Goal: Task Accomplishment & Management: Manage account settings

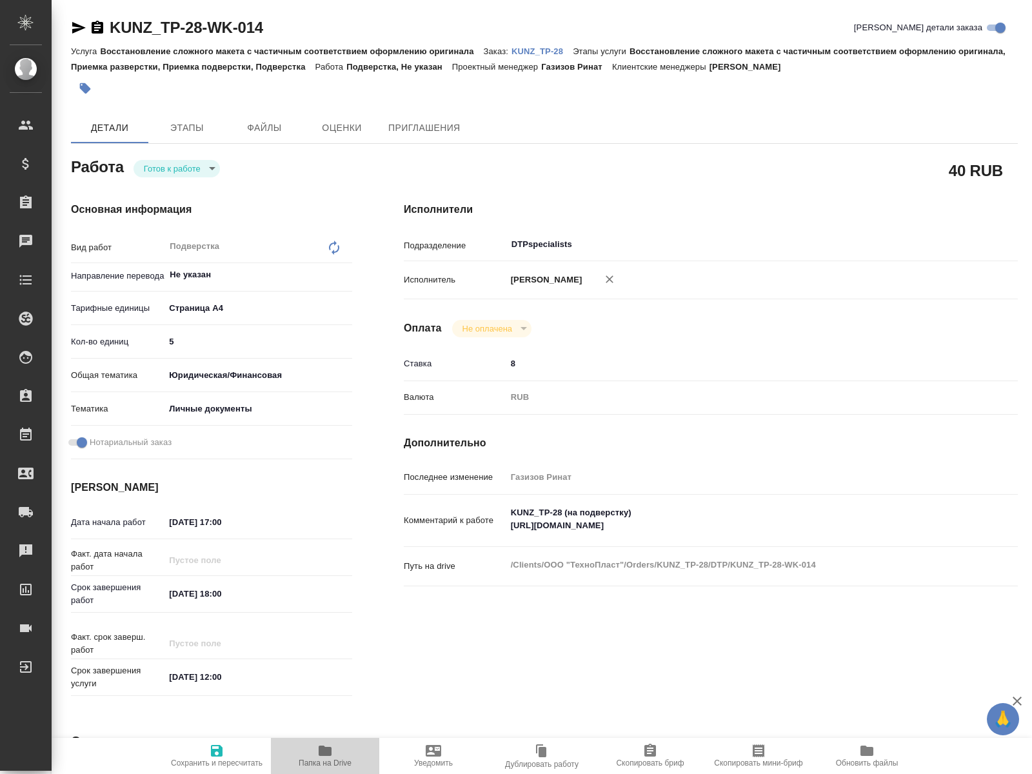
click at [314, 516] on span "Папка на Drive" at bounding box center [325, 755] width 93 height 25
drag, startPoint x: 701, startPoint y: 522, endPoint x: 503, endPoint y: 523, distance: 197.4
click at [507, 516] on textarea "KUNZ_TP-28 (на подверстку) [URL][DOMAIN_NAME]" at bounding box center [736, 520] width 459 height 35
click at [323, 516] on icon "button" at bounding box center [325, 751] width 13 height 10
click at [187, 166] on body "🙏 .cls-1 fill:#fff; AWATERA [PERSON_NAME] Спецификации Заказы 0 Чаты Todo Проек…" at bounding box center [516, 387] width 1032 height 774
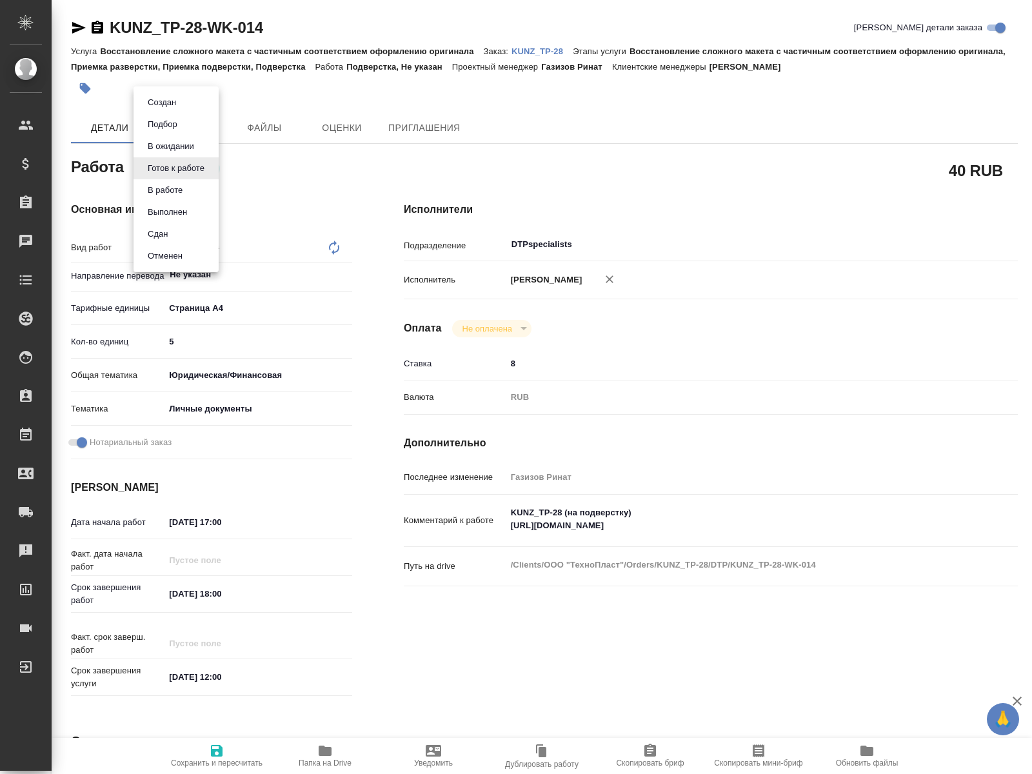
click at [173, 110] on button "В работе" at bounding box center [162, 102] width 36 height 14
type textarea "x"
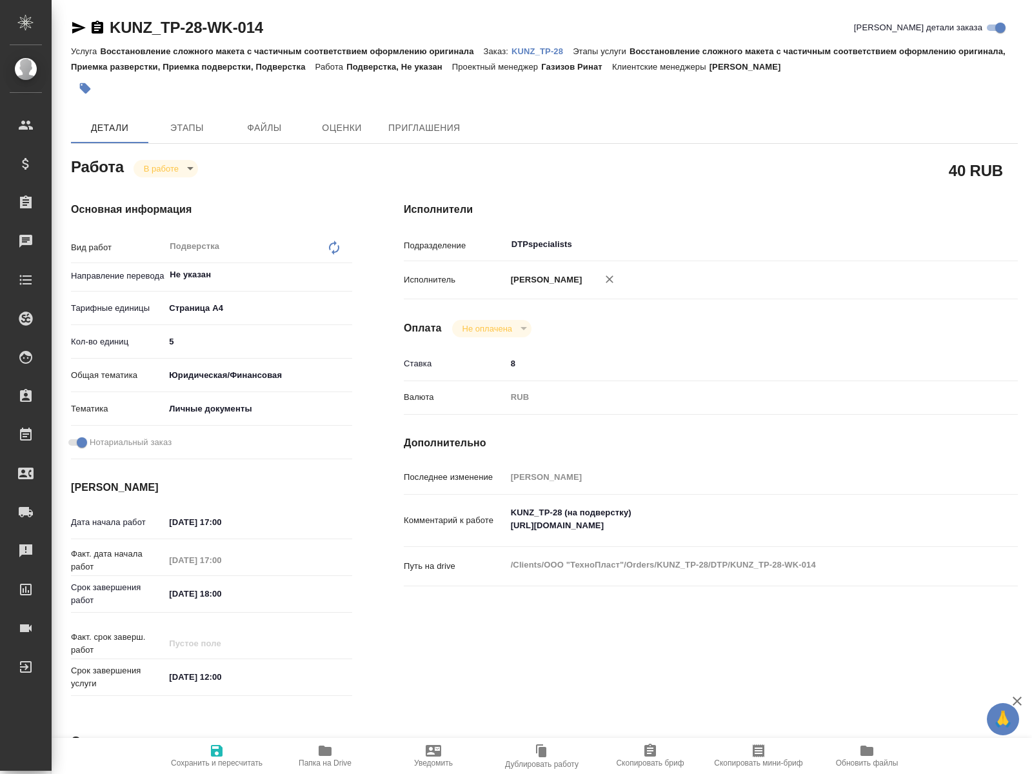
type textarea "x"
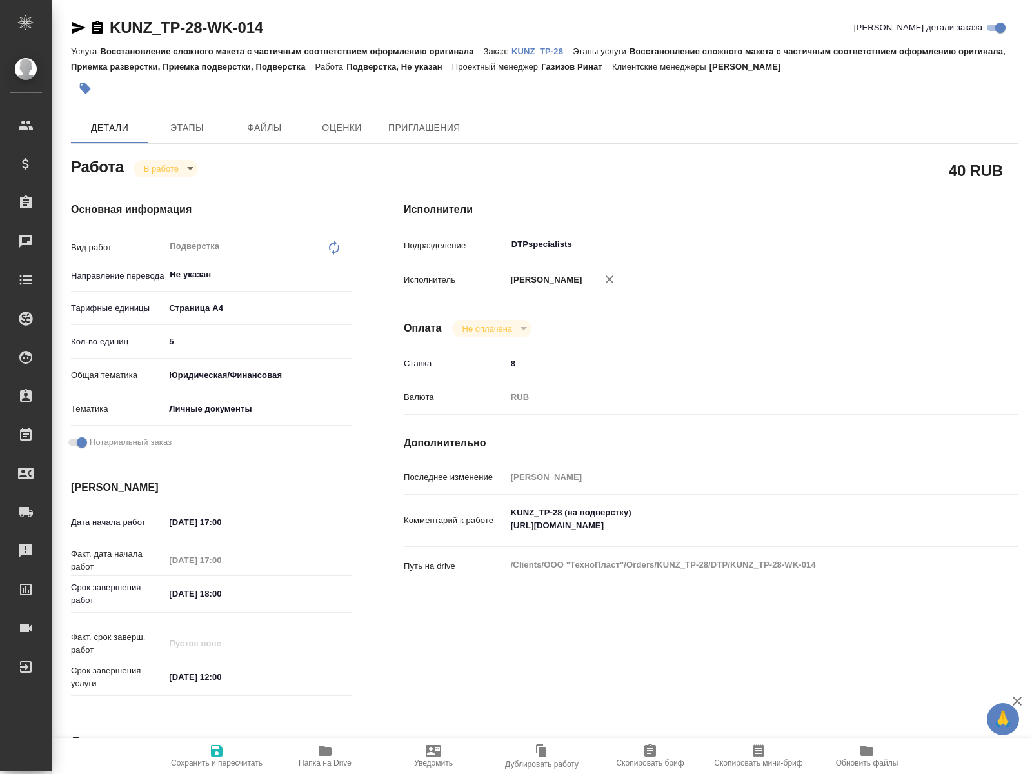
type textarea "x"
click at [181, 172] on body "🙏 .cls-1 fill:#fff; AWATERA [PERSON_NAME] Спецификации Заказы 0 Чаты Todo Проек…" at bounding box center [516, 387] width 1032 height 774
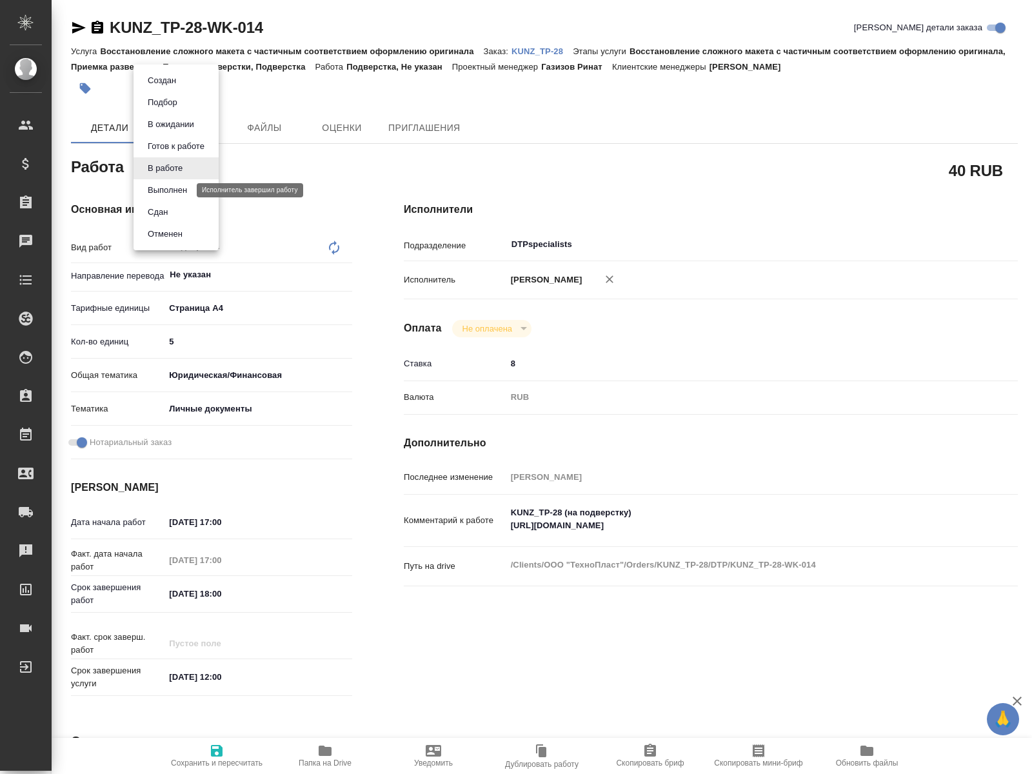
click at [183, 190] on button "Выполнен" at bounding box center [167, 190] width 47 height 14
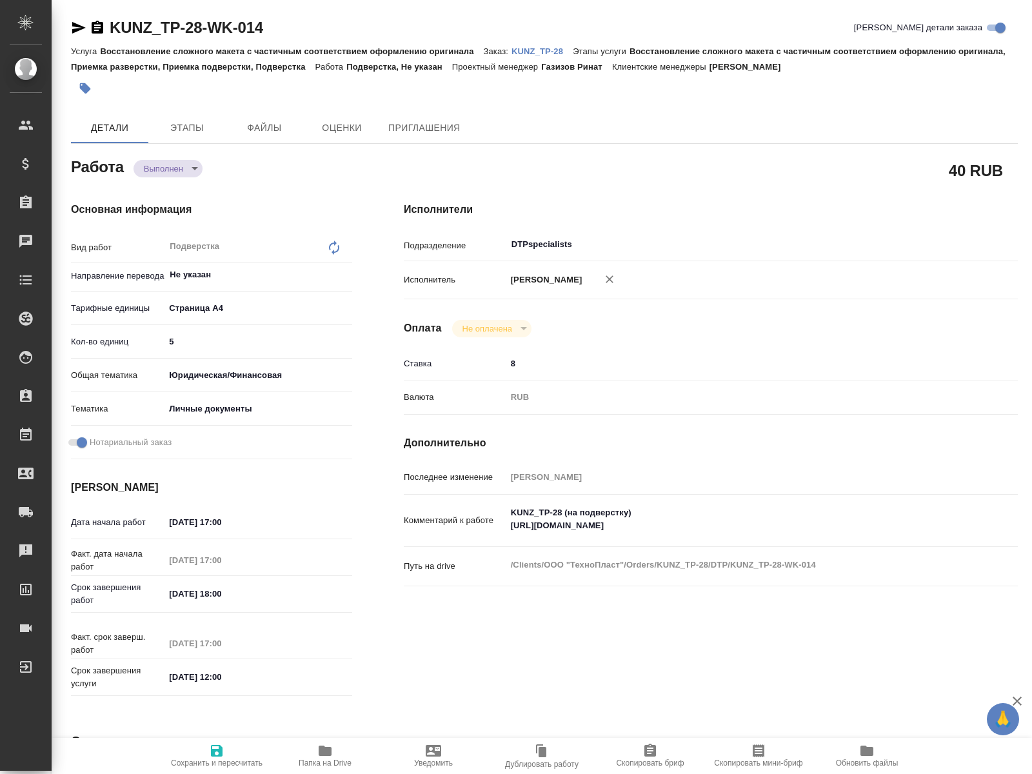
type textarea "x"
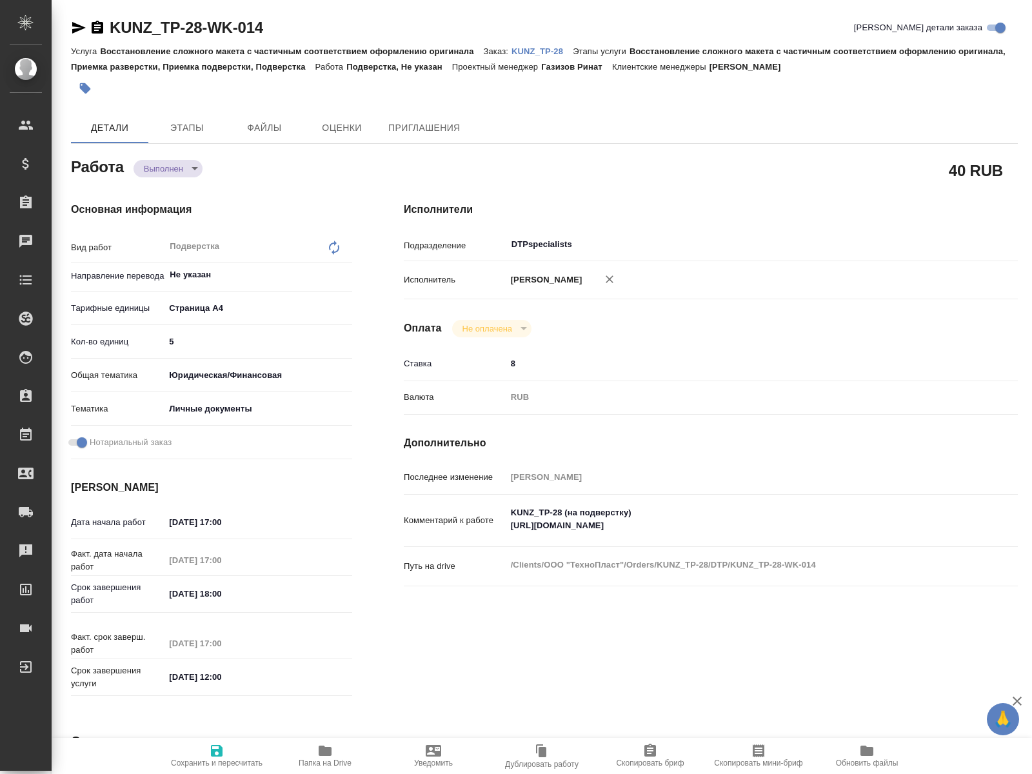
type textarea "x"
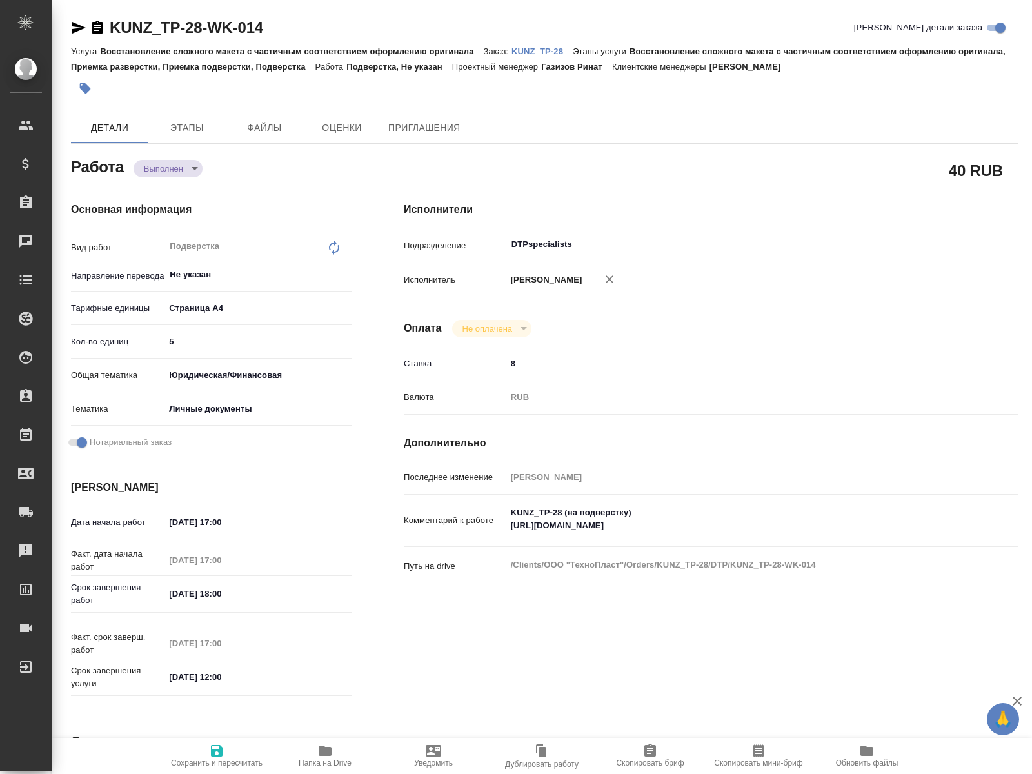
type textarea "x"
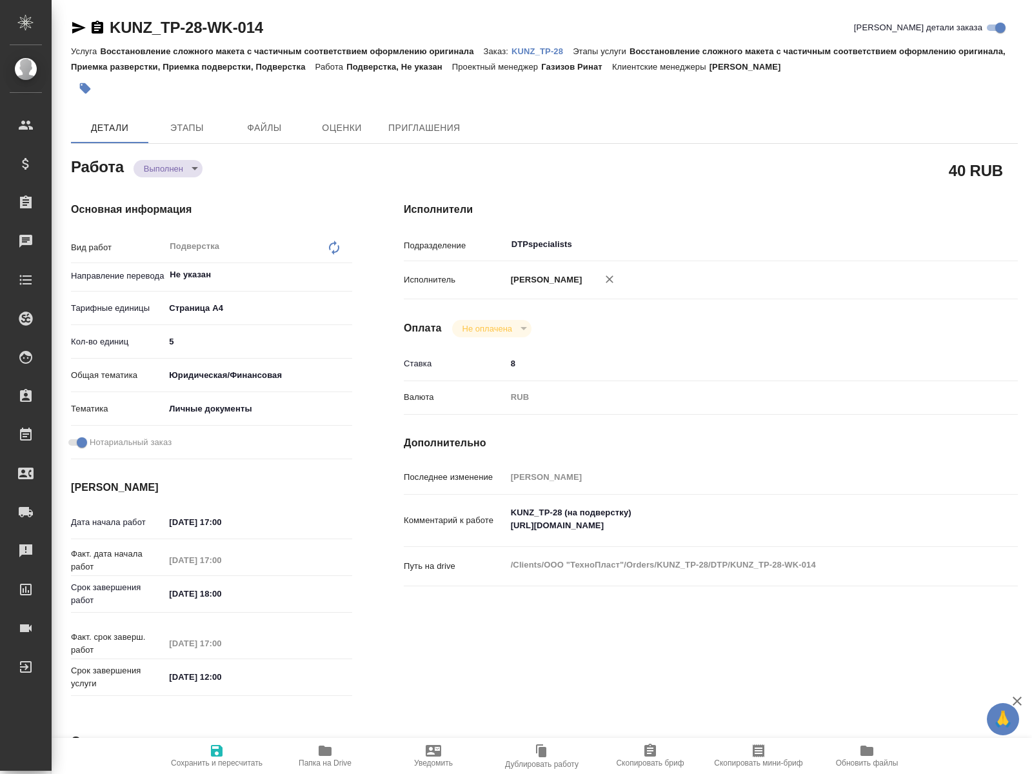
type textarea "x"
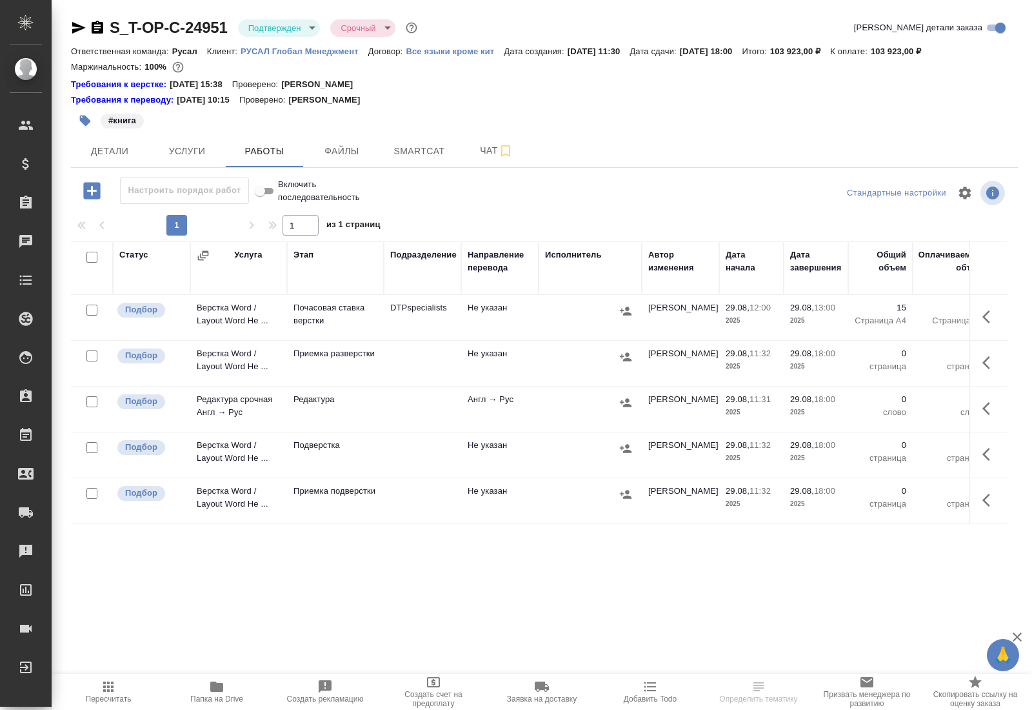
scroll to position [3, 0]
click at [351, 146] on span "Файлы" at bounding box center [342, 151] width 62 height 16
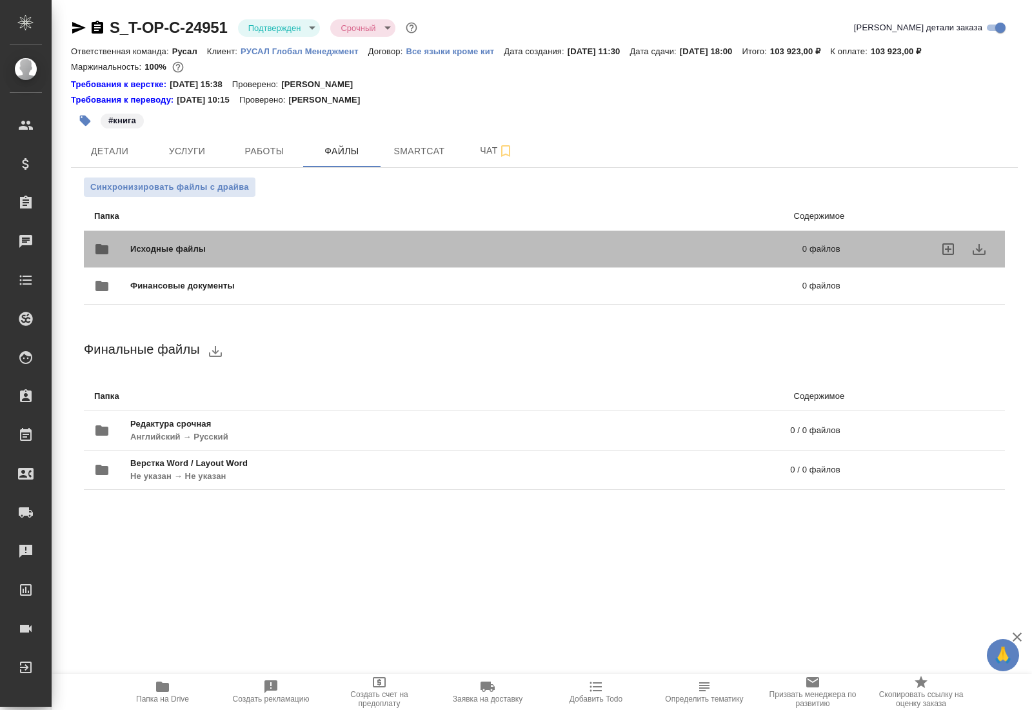
click at [169, 252] on span "Исходные файлы" at bounding box center [317, 249] width 374 height 13
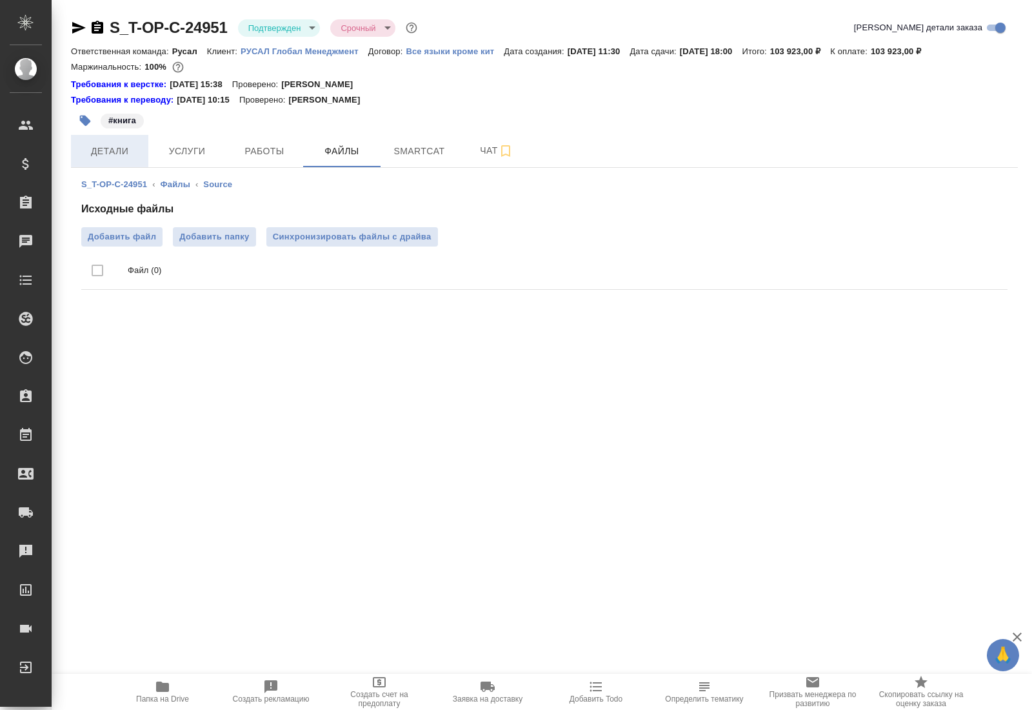
click at [106, 146] on span "Детали" at bounding box center [110, 151] width 62 height 16
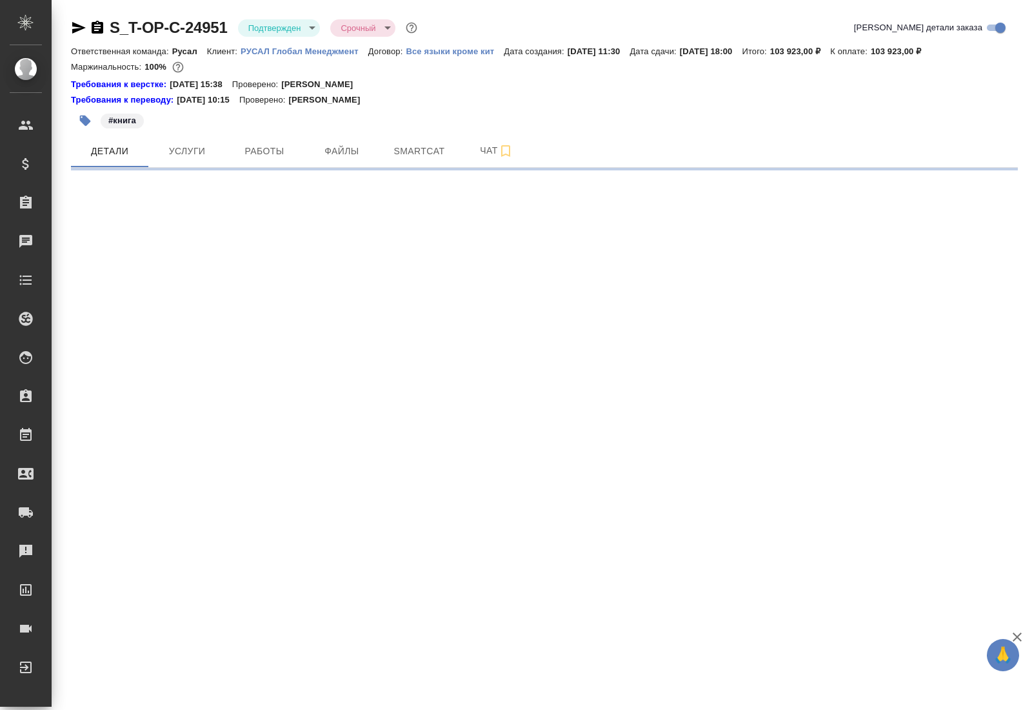
select select "RU"
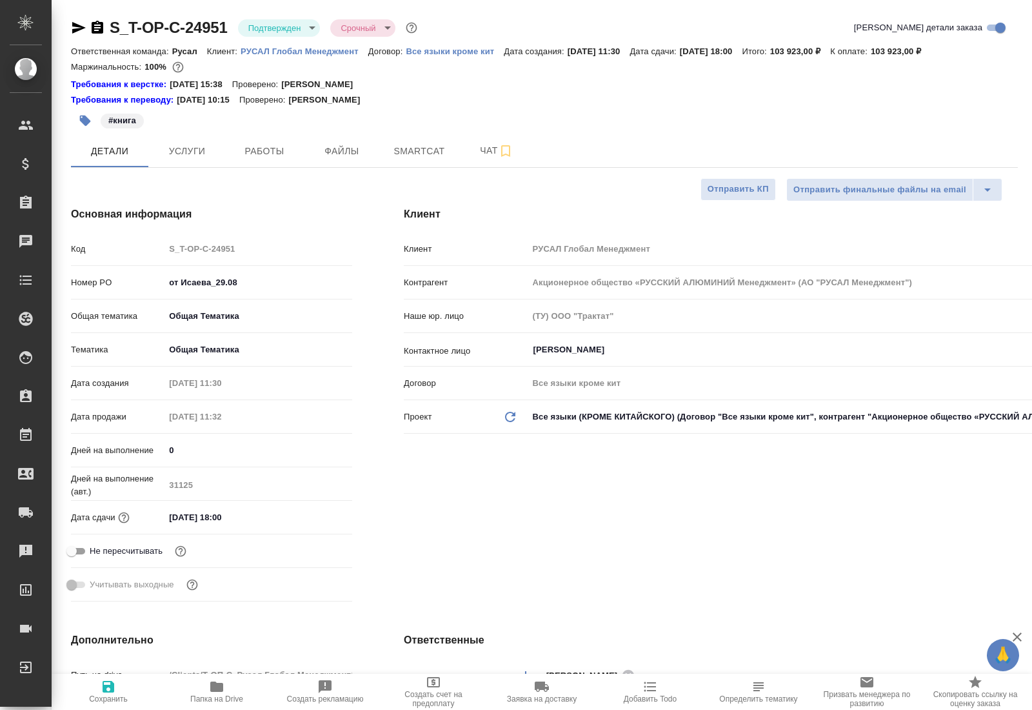
type textarea "x"
click at [217, 686] on icon "button" at bounding box center [216, 686] width 13 height 10
type textarea "x"
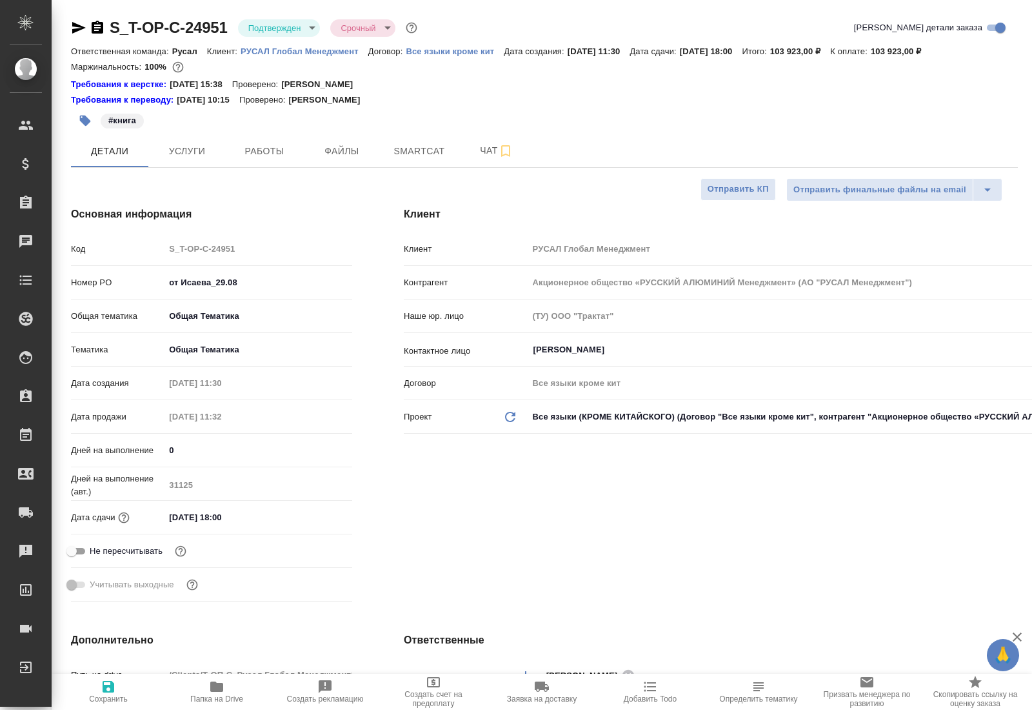
type textarea "x"
